Goal: Navigation & Orientation: Find specific page/section

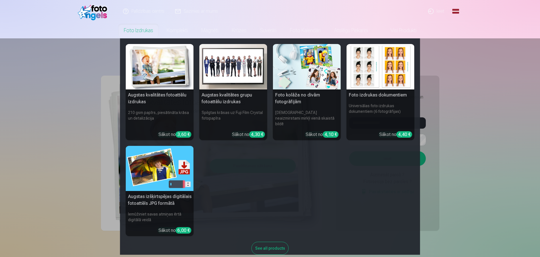
click at [164, 78] on img at bounding box center [160, 66] width 68 height 45
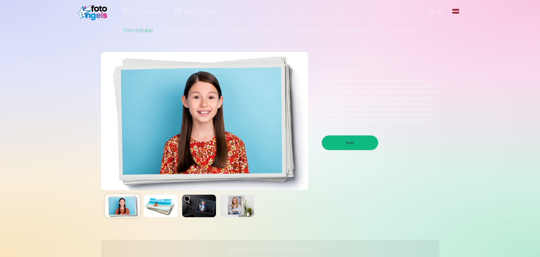
drag, startPoint x: 161, startPoint y: 194, endPoint x: 153, endPoint y: 212, distance: 19.2
click at [153, 212] on img at bounding box center [161, 206] width 34 height 23
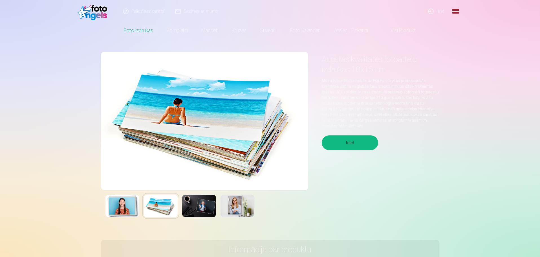
click at [190, 211] on img at bounding box center [199, 206] width 34 height 23
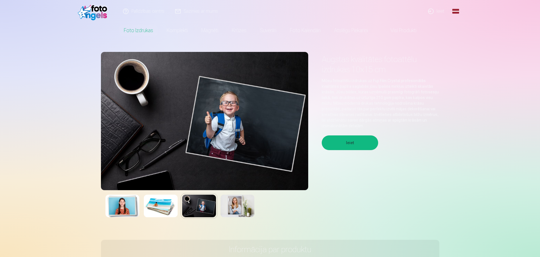
click at [112, 208] on img at bounding box center [122, 206] width 34 height 23
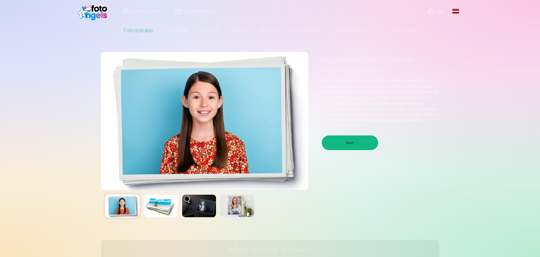
click at [238, 205] on img at bounding box center [238, 206] width 34 height 23
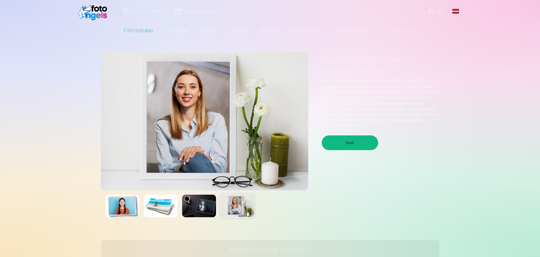
click at [187, 208] on img at bounding box center [199, 206] width 34 height 23
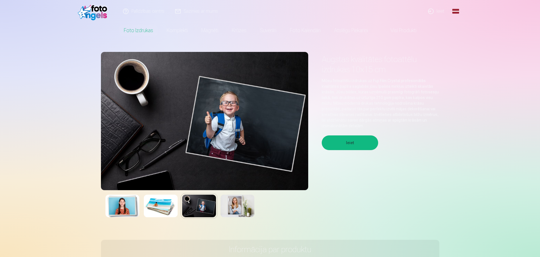
click at [173, 208] on img at bounding box center [161, 206] width 34 height 23
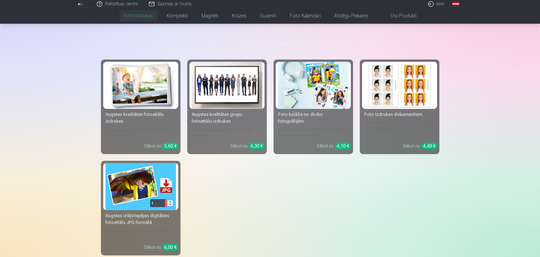
scroll to position [282, 0]
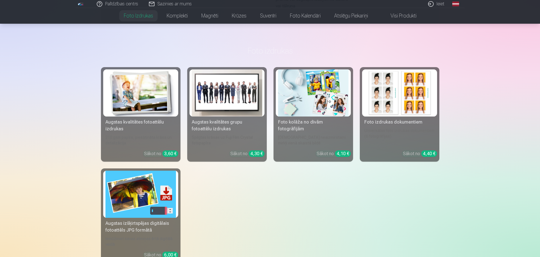
click at [236, 127] on div "Augstas kvalitātes grupu fotoattēlu izdrukas" at bounding box center [227, 126] width 75 height 14
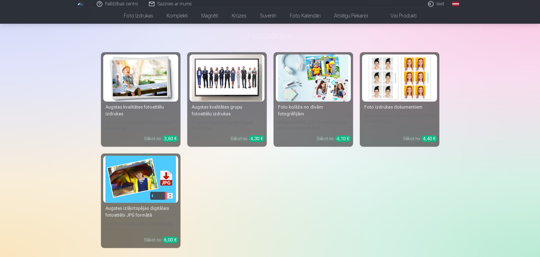
scroll to position [254, 0]
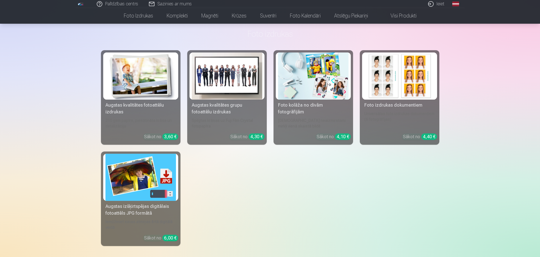
click at [291, 79] on img at bounding box center [313, 75] width 71 height 47
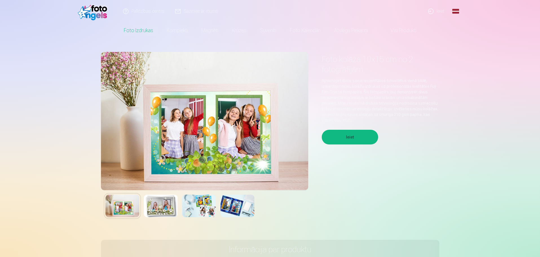
click at [238, 203] on img at bounding box center [238, 206] width 34 height 23
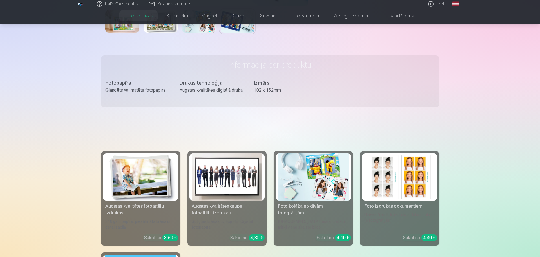
scroll to position [197, 0]
